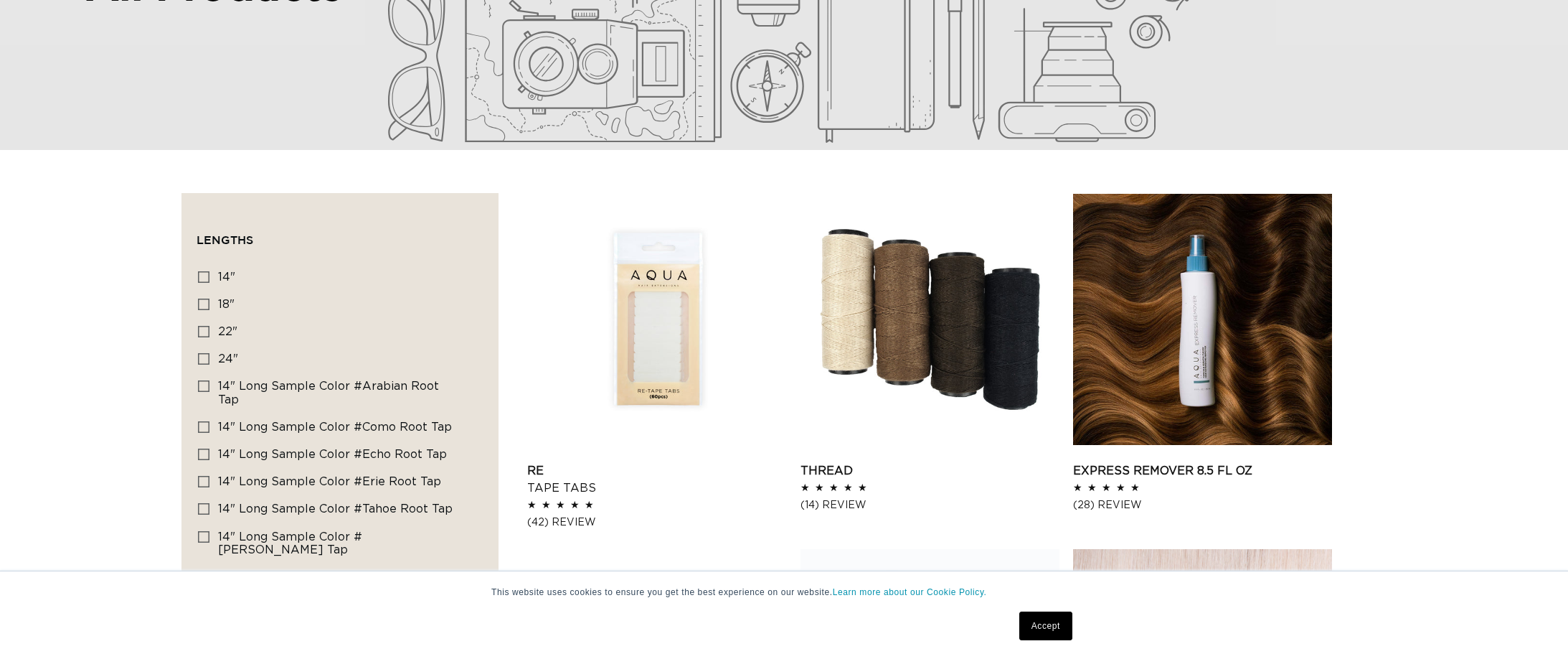
scroll to position [334, 0]
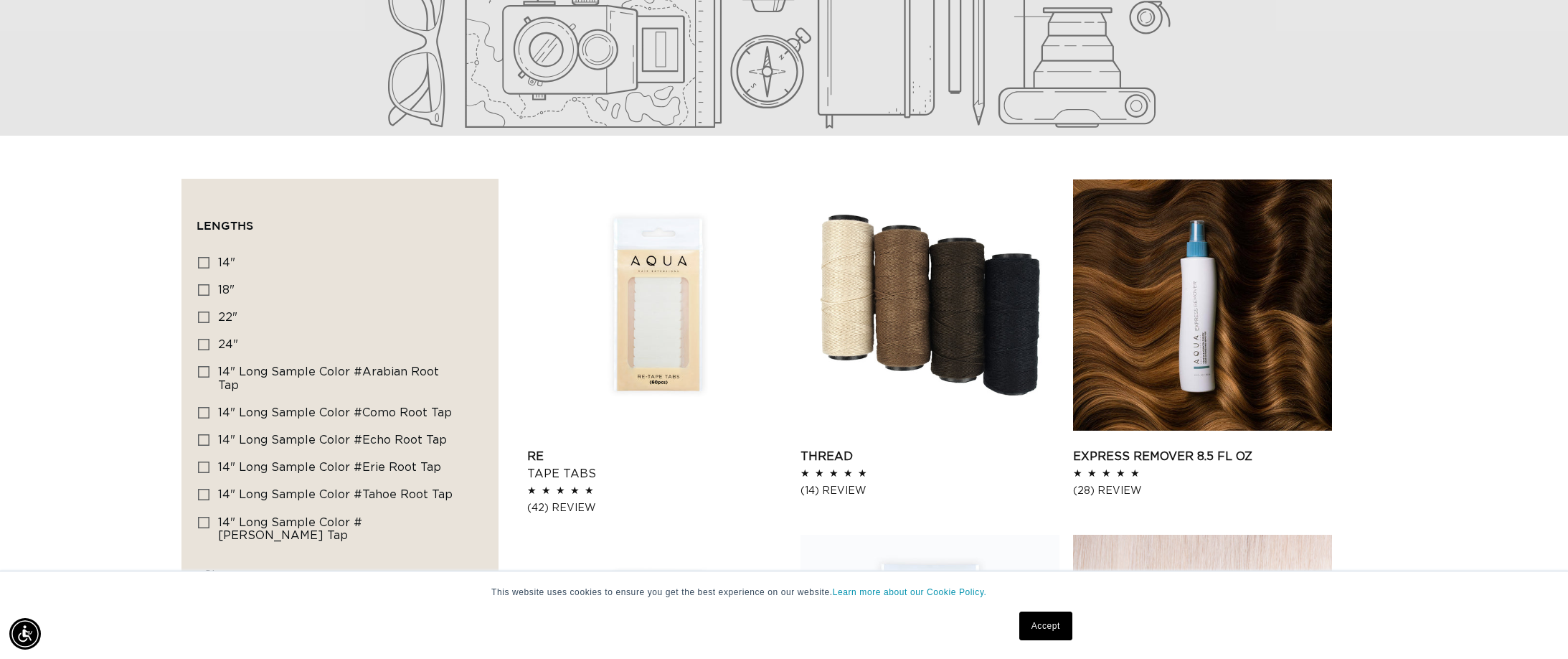
click at [1043, 630] on link "Accept" at bounding box center [1045, 625] width 53 height 29
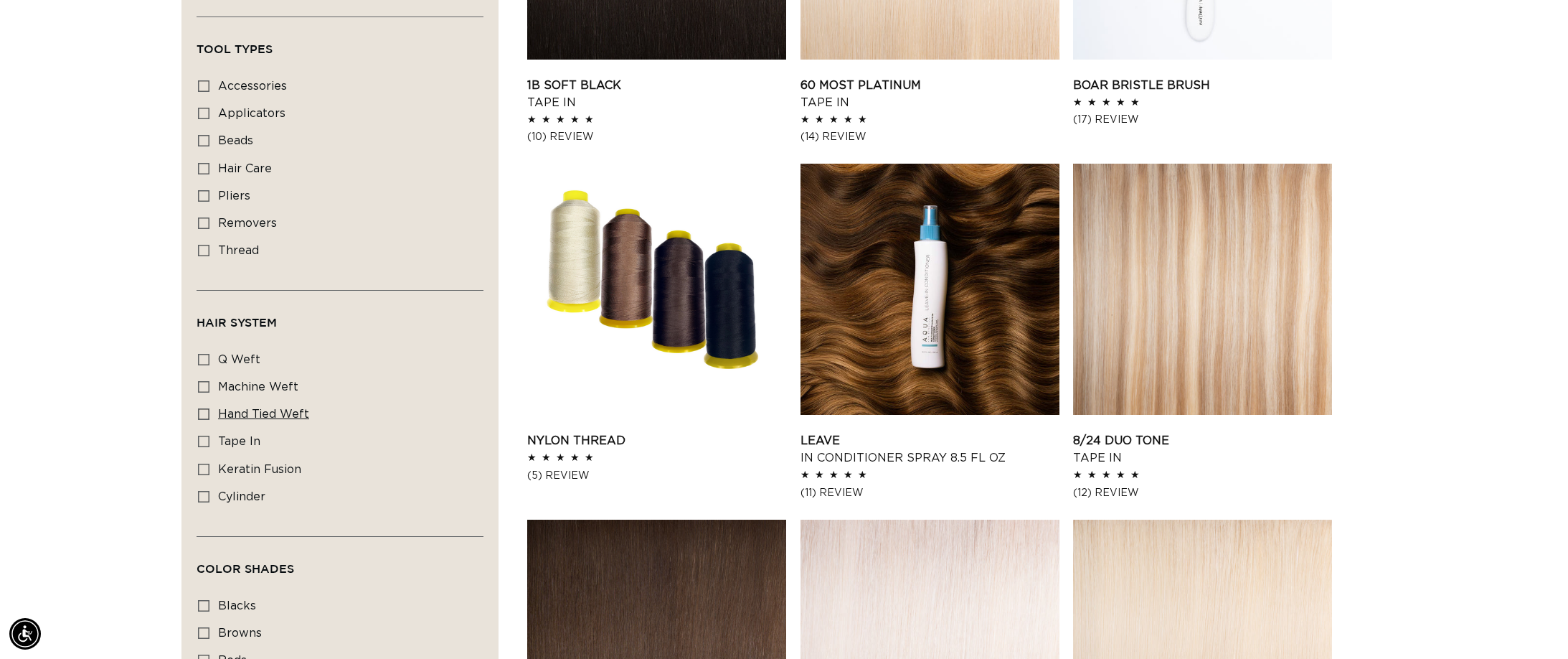
scroll to position [0, 0]
click at [231, 353] on span "q weft" at bounding box center [239, 359] width 43 height 12
click at [210, 353] on input "q weft q weft (37 products)" at bounding box center [203, 359] width 12 height 12
checkbox input "true"
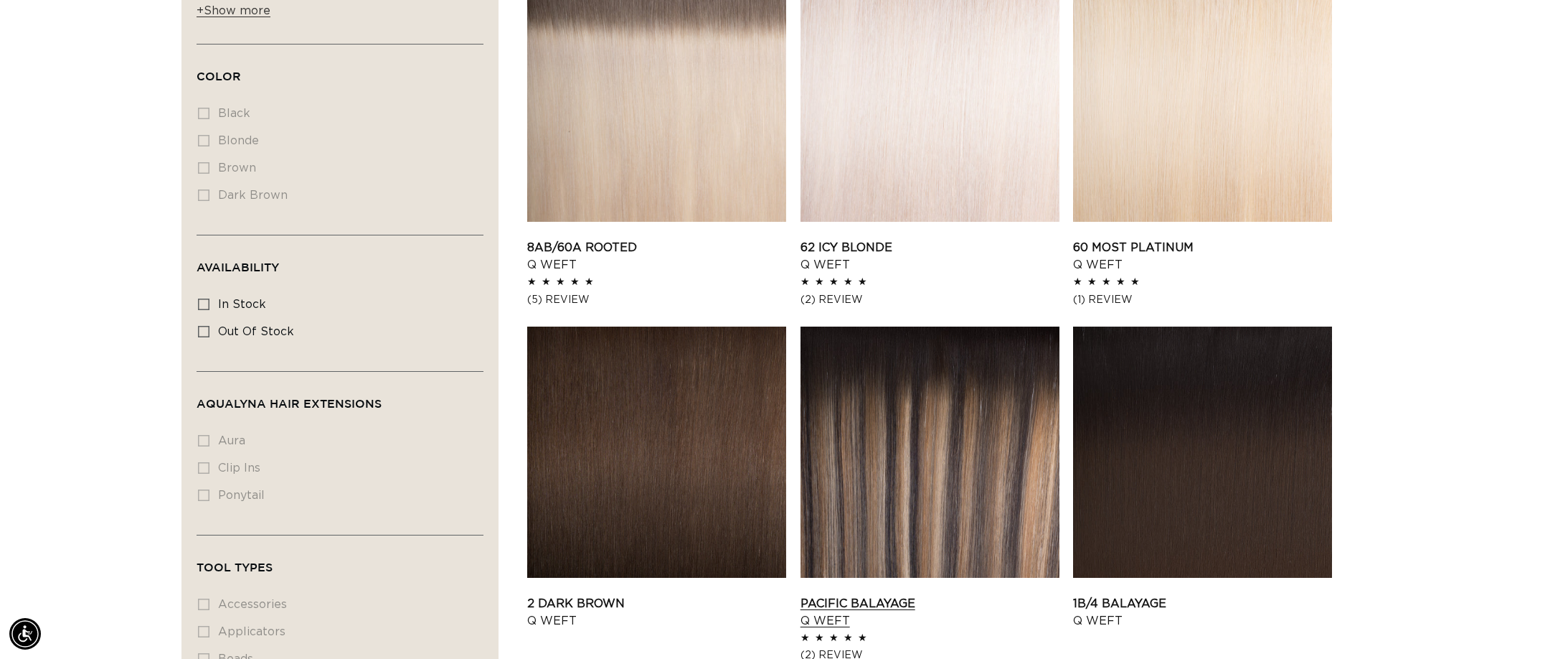
scroll to position [0, 2551]
click at [967, 595] on link "Pacific Balayage Q Weft" at bounding box center [929, 612] width 259 height 35
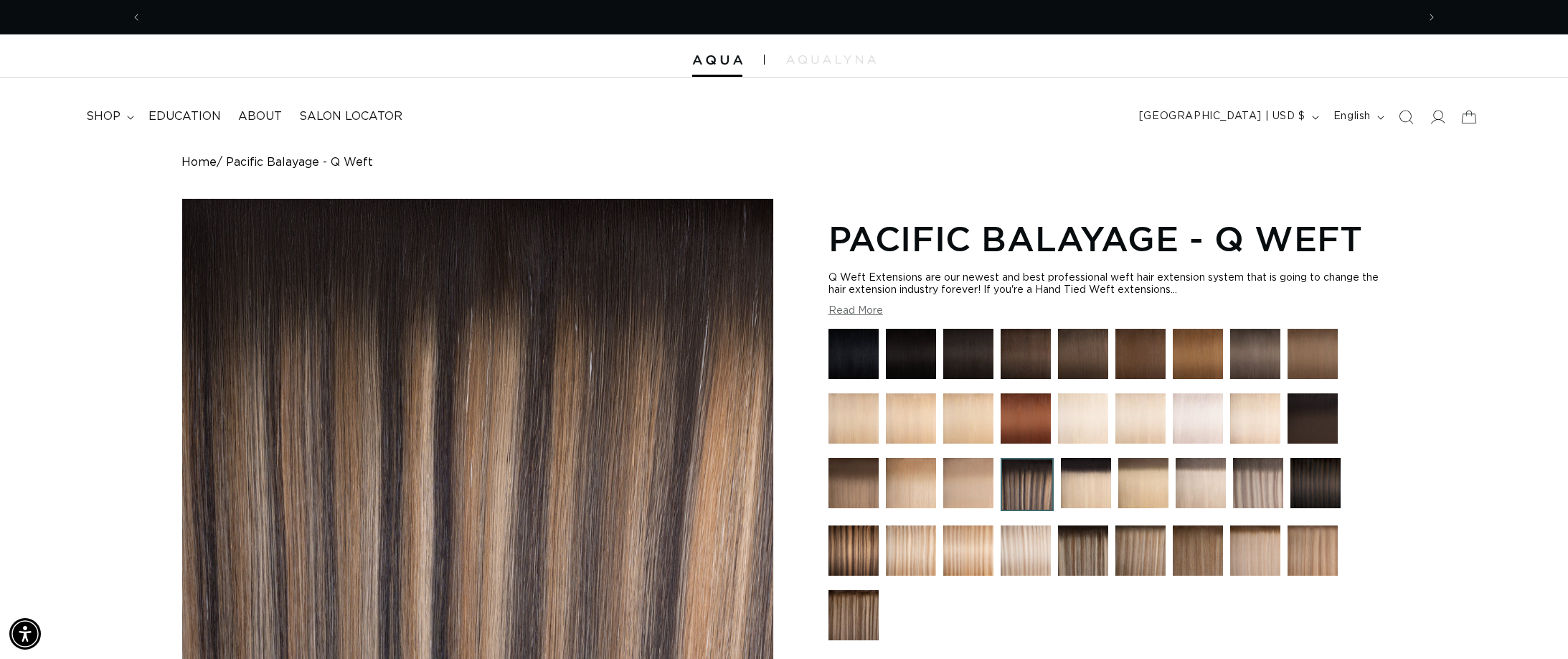
scroll to position [0, 1275]
